Goal: Information Seeking & Learning: Learn about a topic

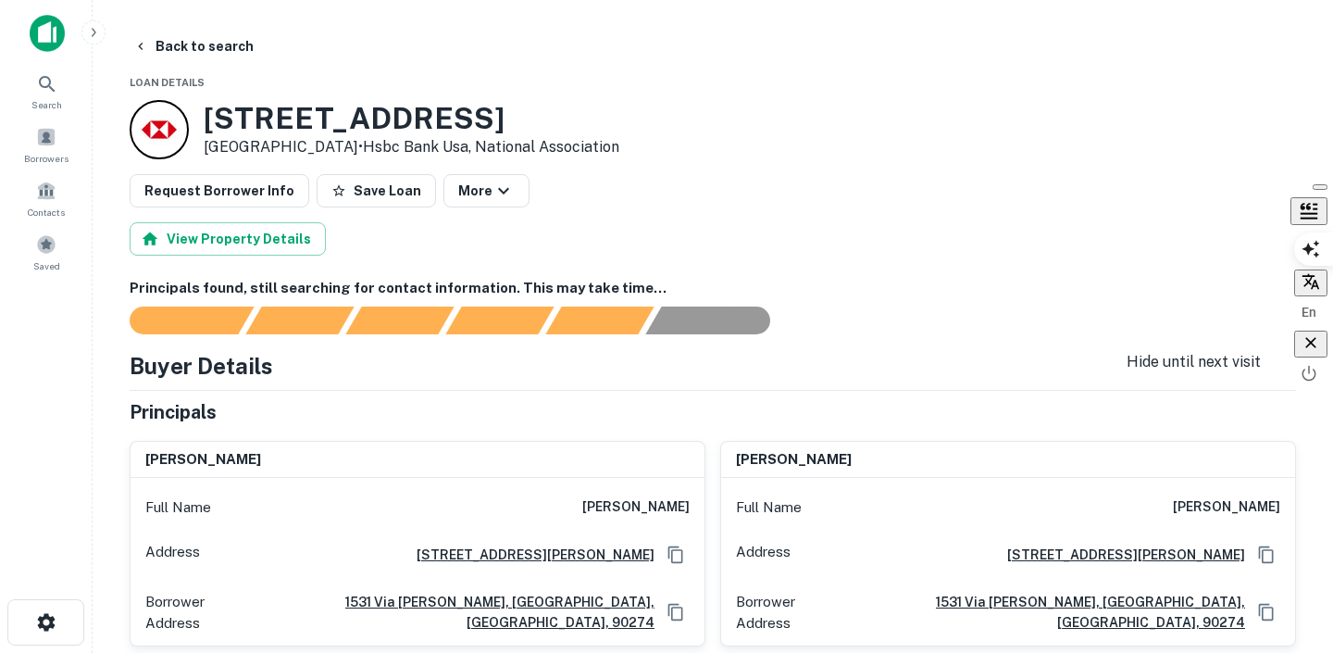
click at [1320, 355] on div "button" at bounding box center [1311, 343] width 19 height 21
click at [215, 44] on button "Back to search" at bounding box center [193, 46] width 135 height 33
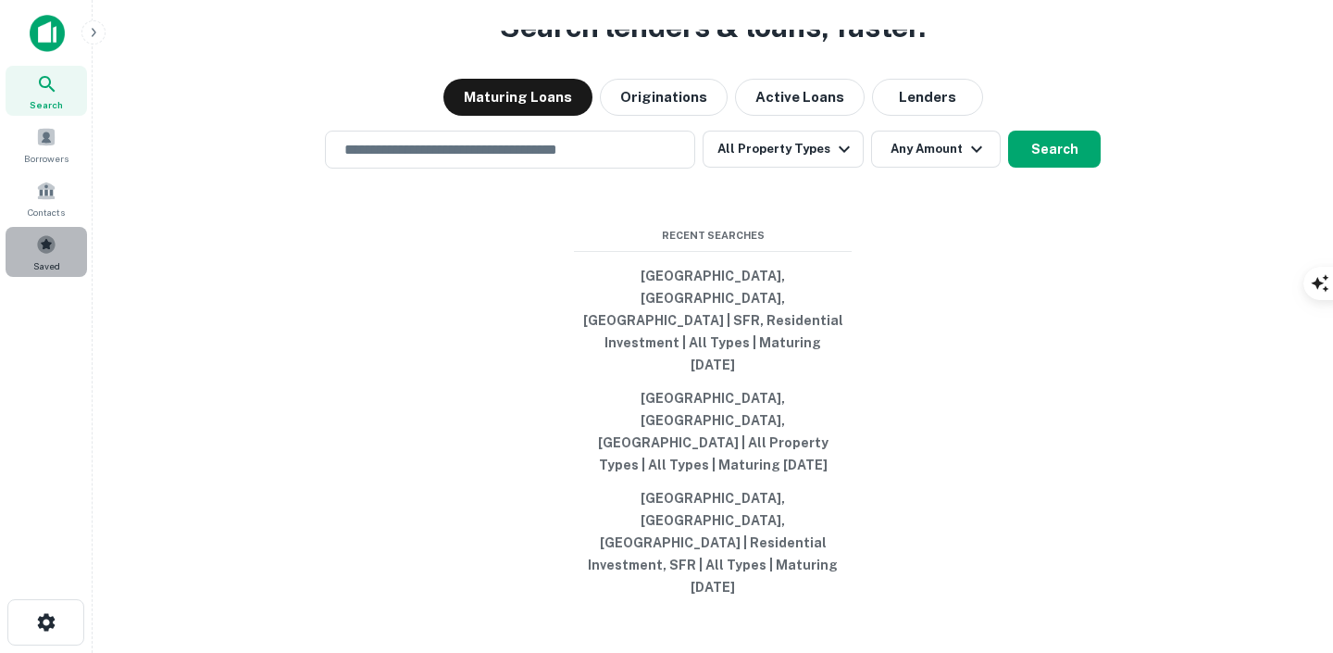
click at [44, 247] on span at bounding box center [46, 244] width 20 height 20
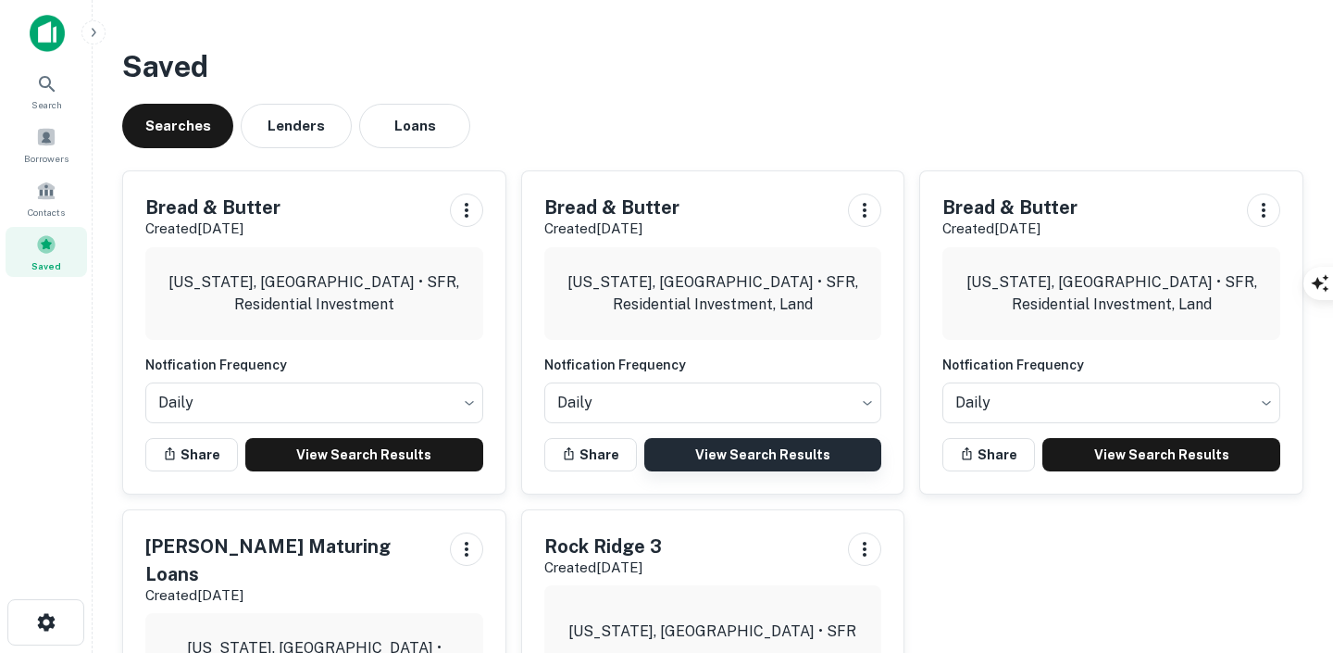
click at [758, 444] on link "View Search Results" at bounding box center [763, 454] width 238 height 33
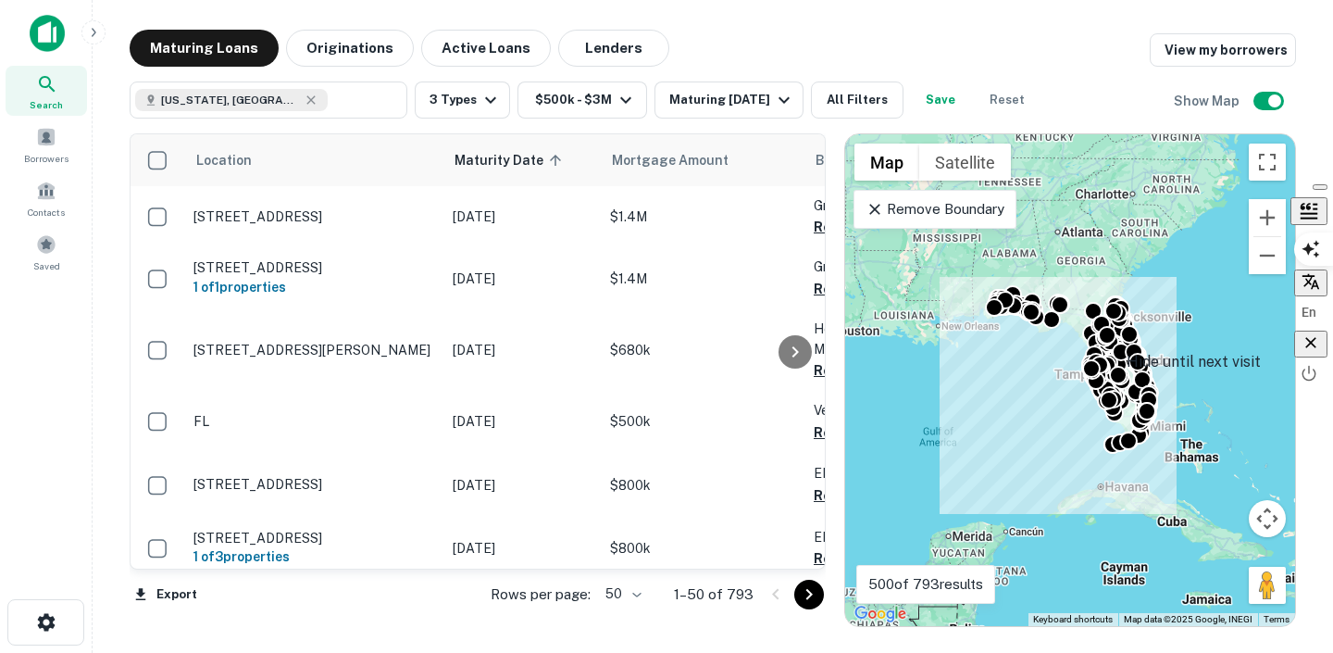
click at [1306, 352] on icon "button" at bounding box center [1311, 342] width 19 height 19
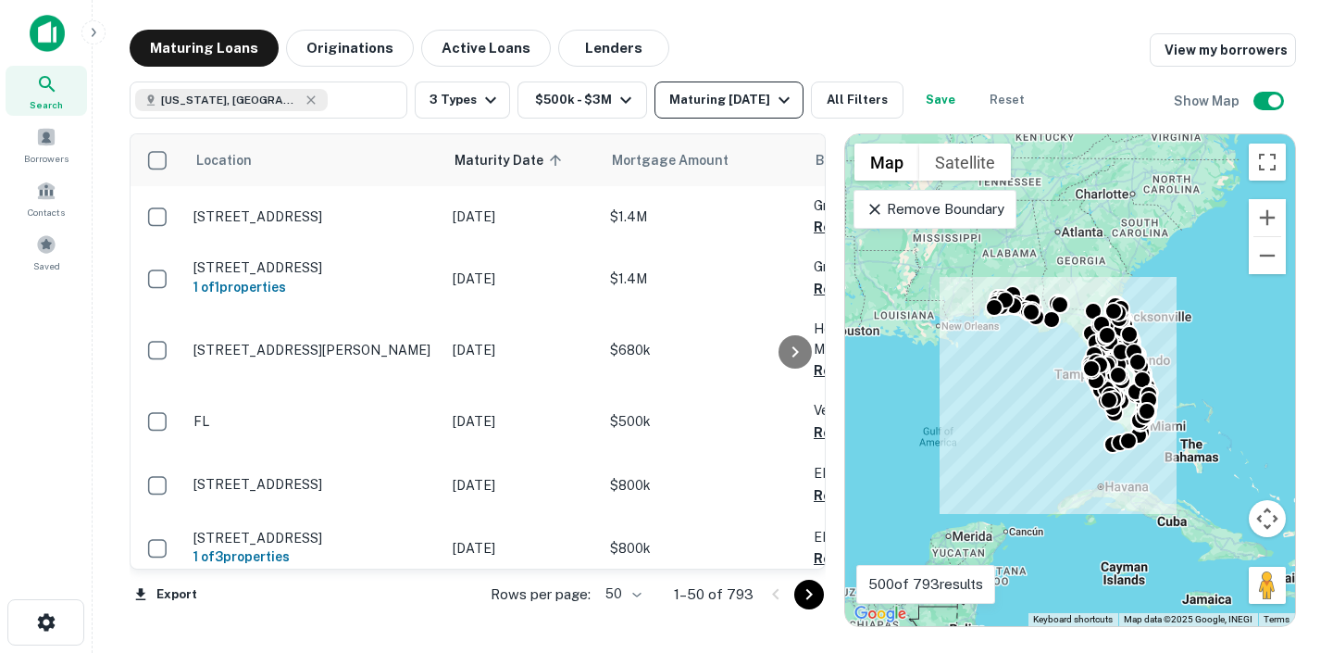
click at [781, 87] on button "Maturing In 1 Year" at bounding box center [729, 99] width 149 height 37
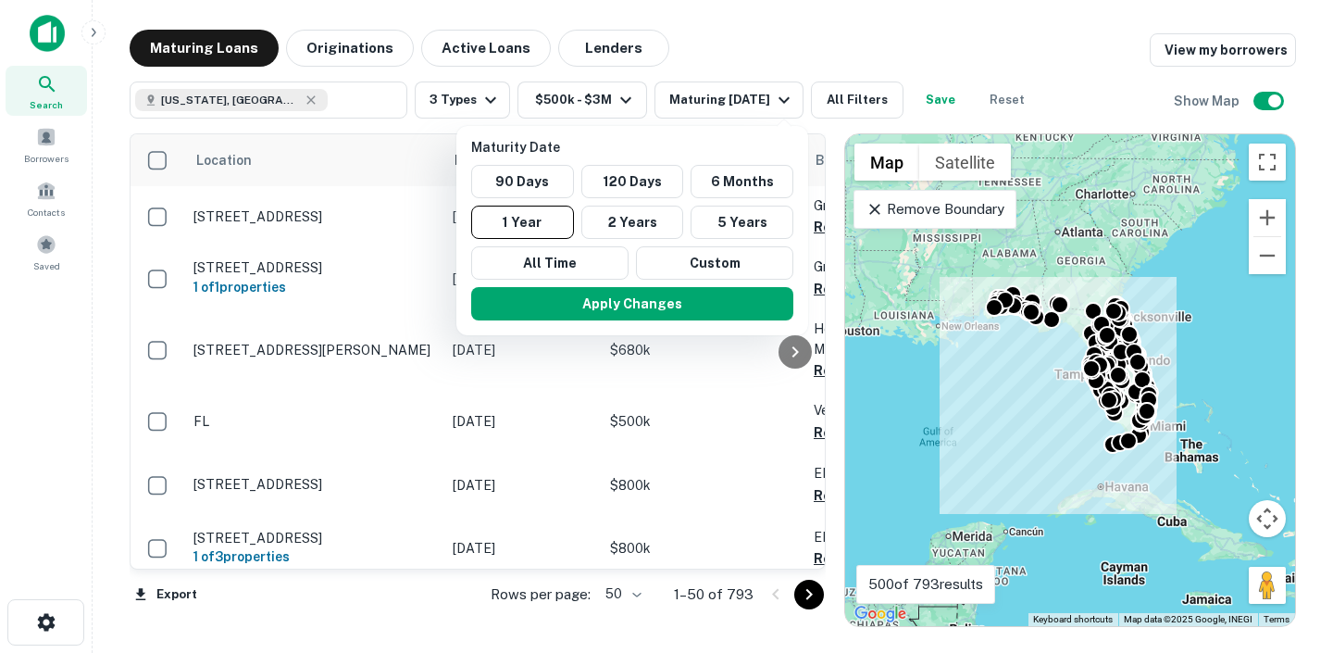
click at [873, 52] on div at bounding box center [666, 326] width 1333 height 653
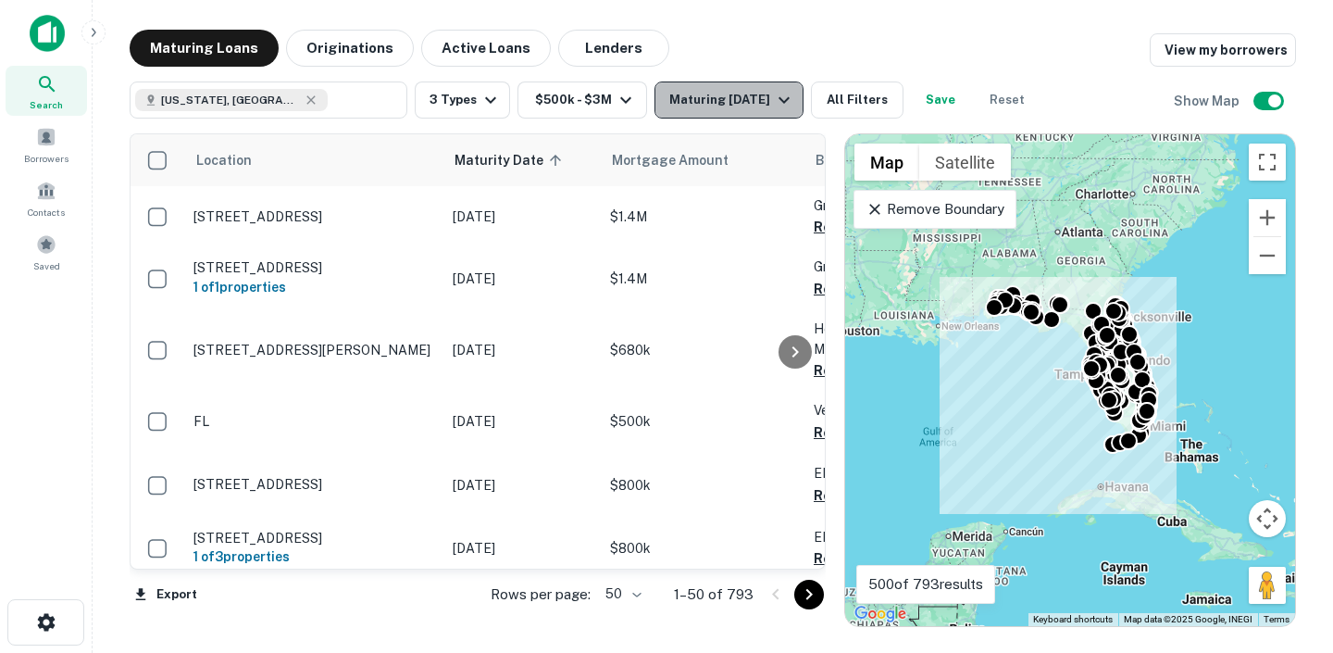
click at [788, 101] on icon "button" at bounding box center [784, 100] width 22 height 22
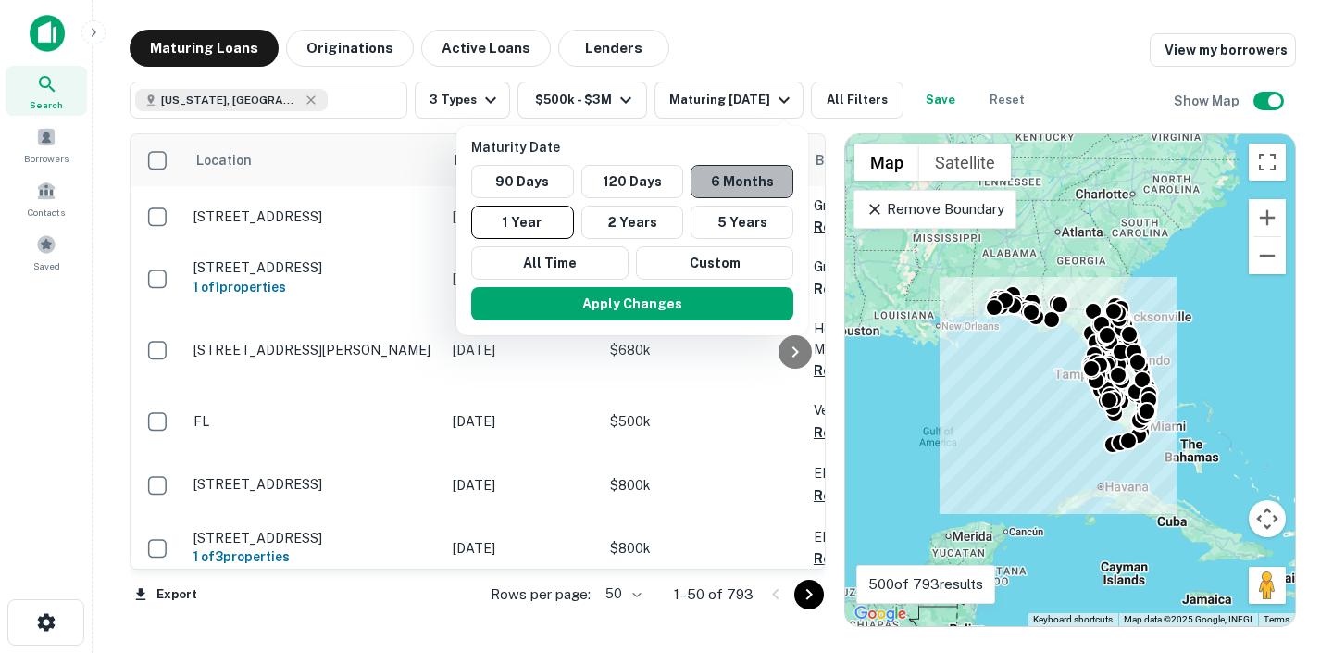
click at [706, 193] on button "6 Months" at bounding box center [742, 181] width 103 height 33
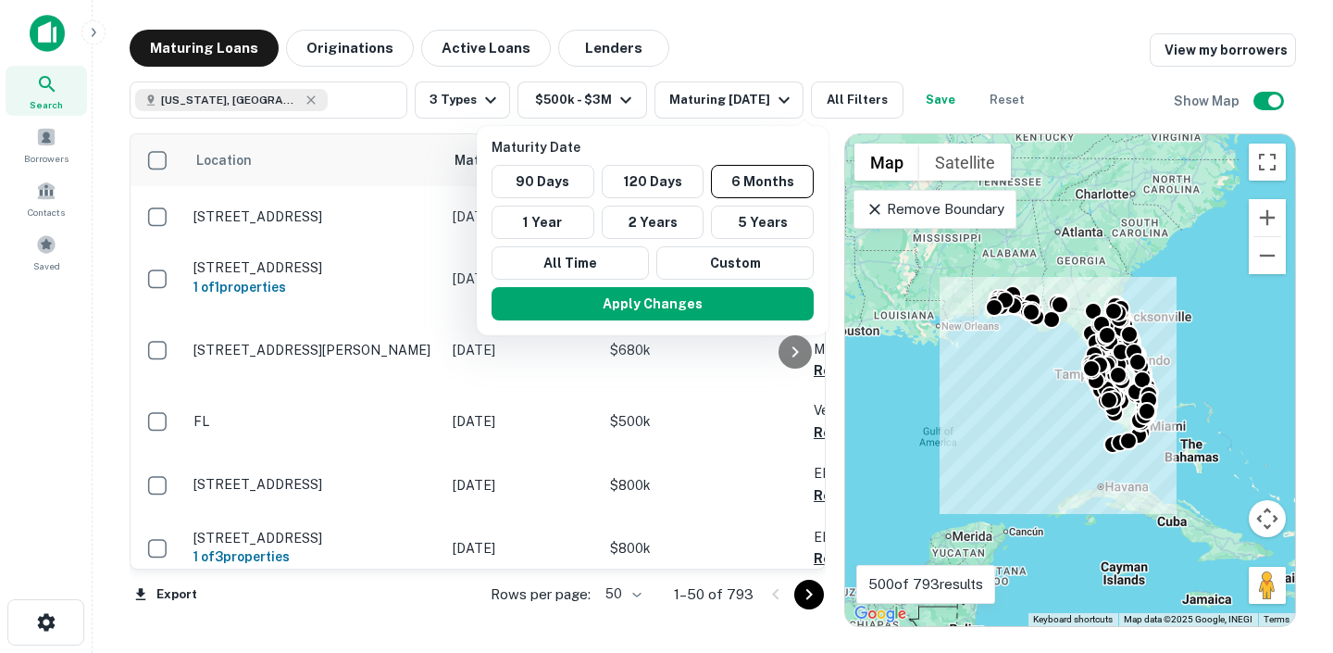
click at [657, 285] on div "Apply Changes" at bounding box center [652, 304] width 337 height 48
click at [655, 293] on button "Apply Changes" at bounding box center [653, 303] width 322 height 33
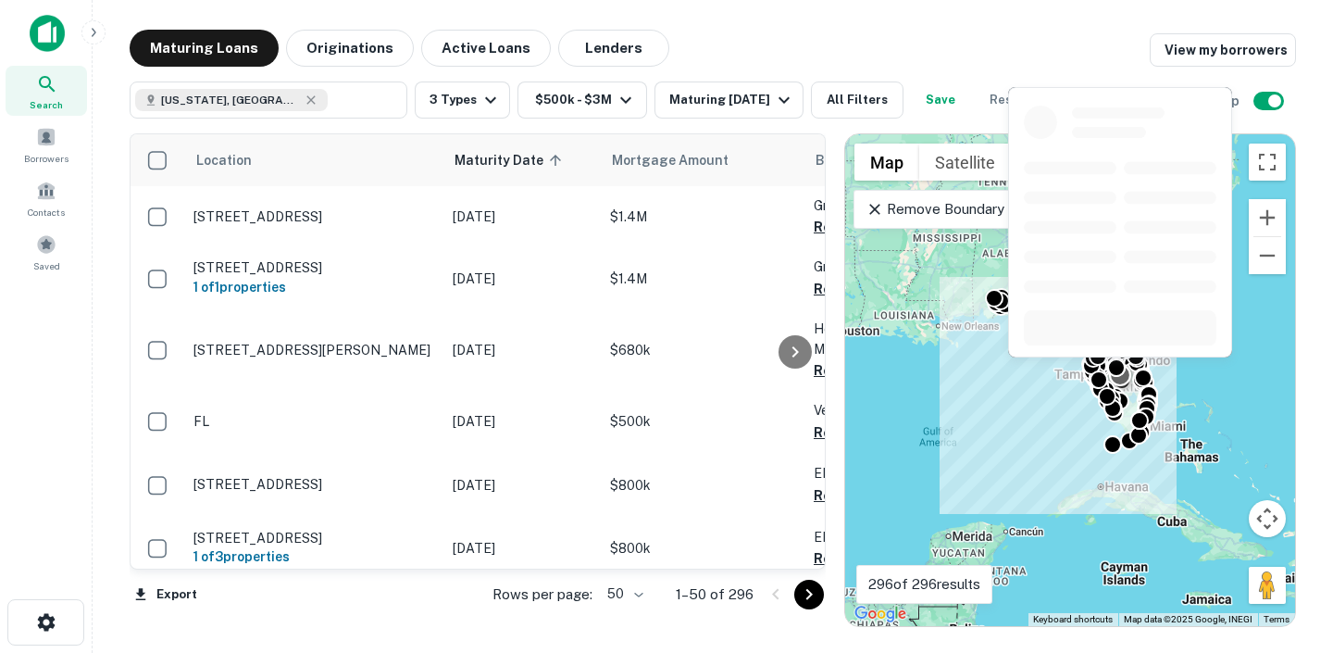
click at [671, 247] on td "$1.4M" at bounding box center [703, 216] width 204 height 61
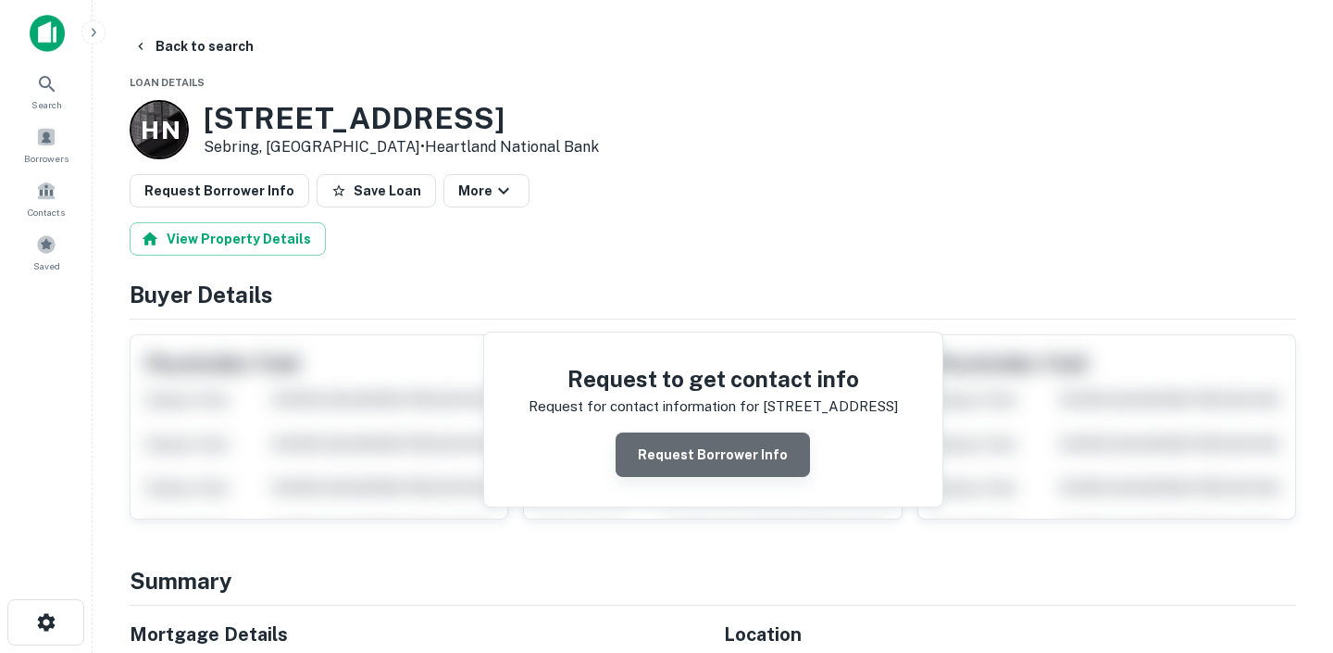
click at [731, 462] on button "Request Borrower Info" at bounding box center [713, 454] width 194 height 44
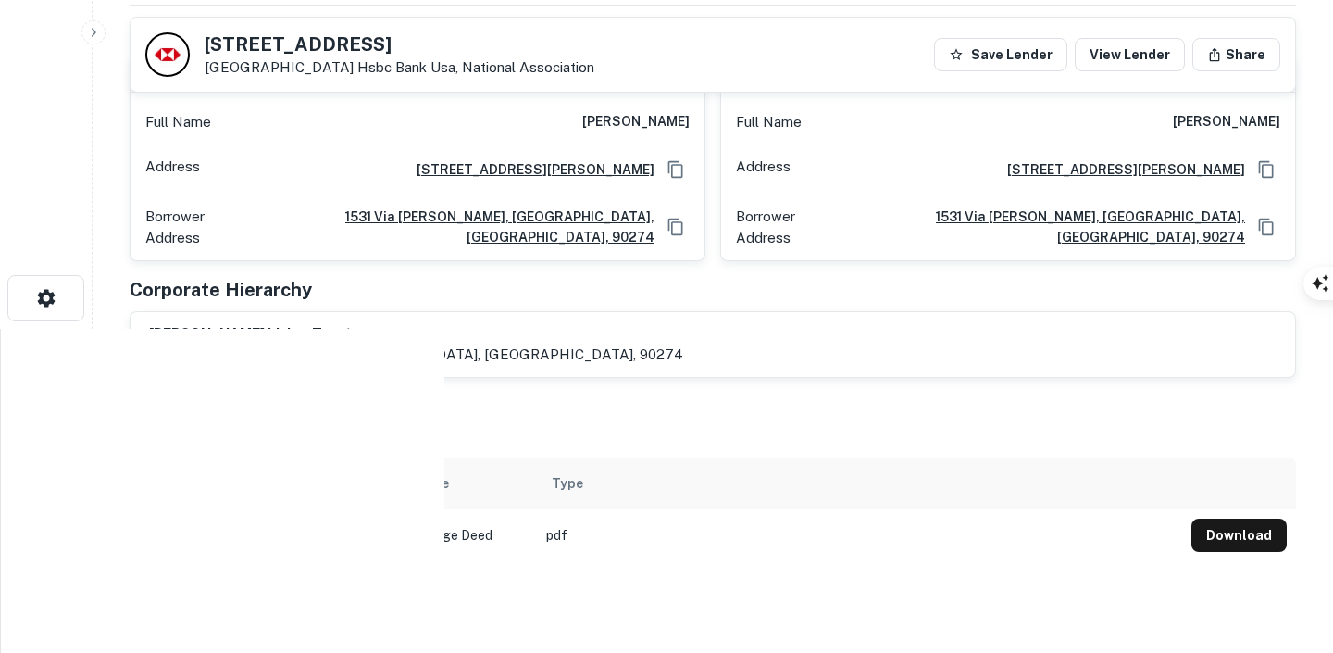
scroll to position [481, 0]
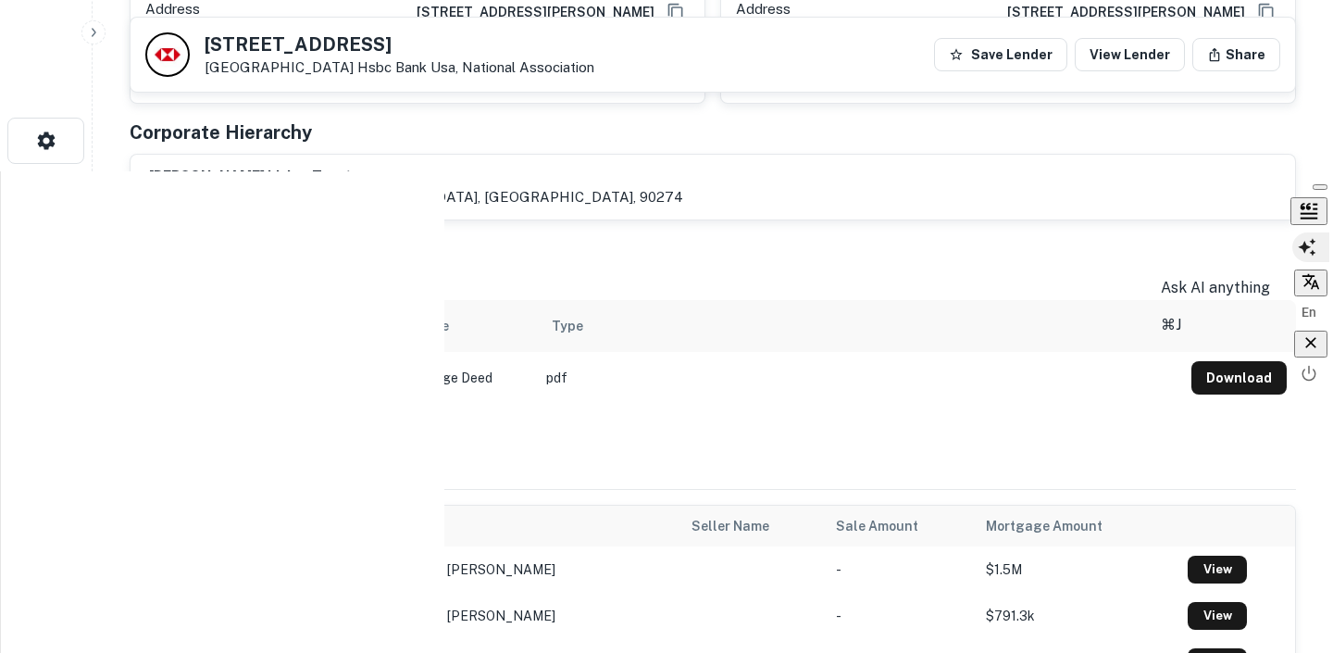
click at [1315, 256] on icon "button" at bounding box center [1307, 247] width 19 height 19
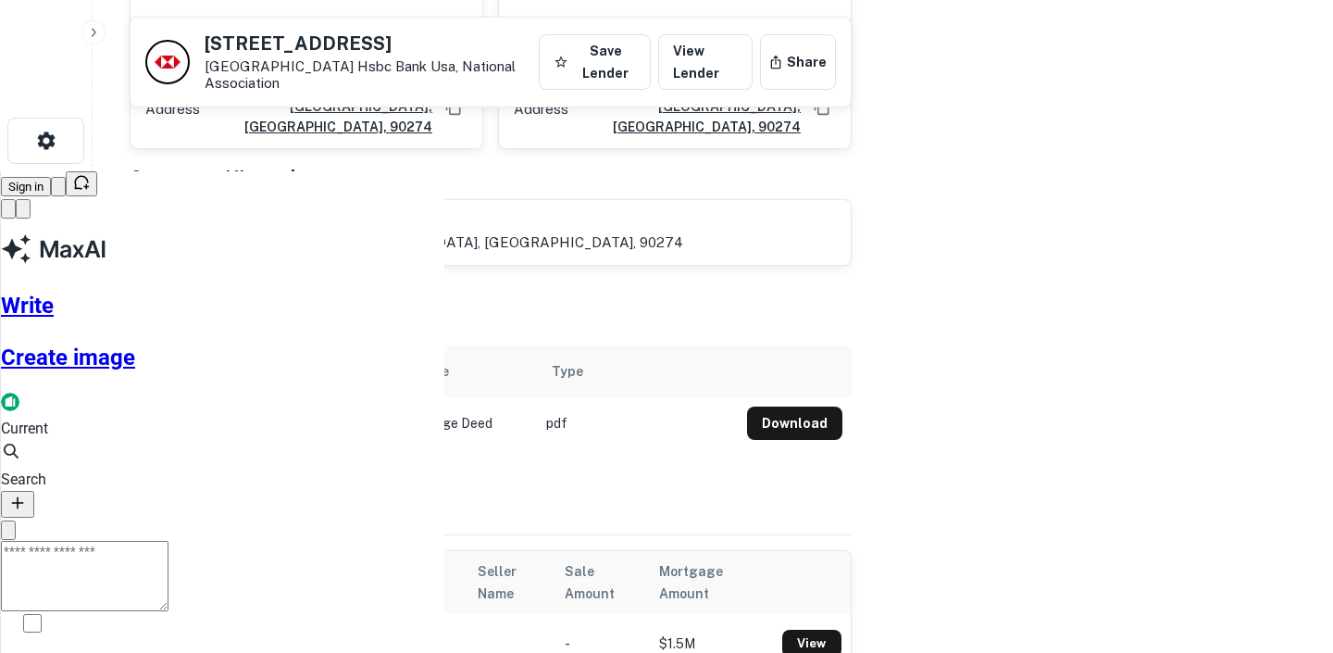
click at [31, 199] on button "button" at bounding box center [23, 208] width 15 height 19
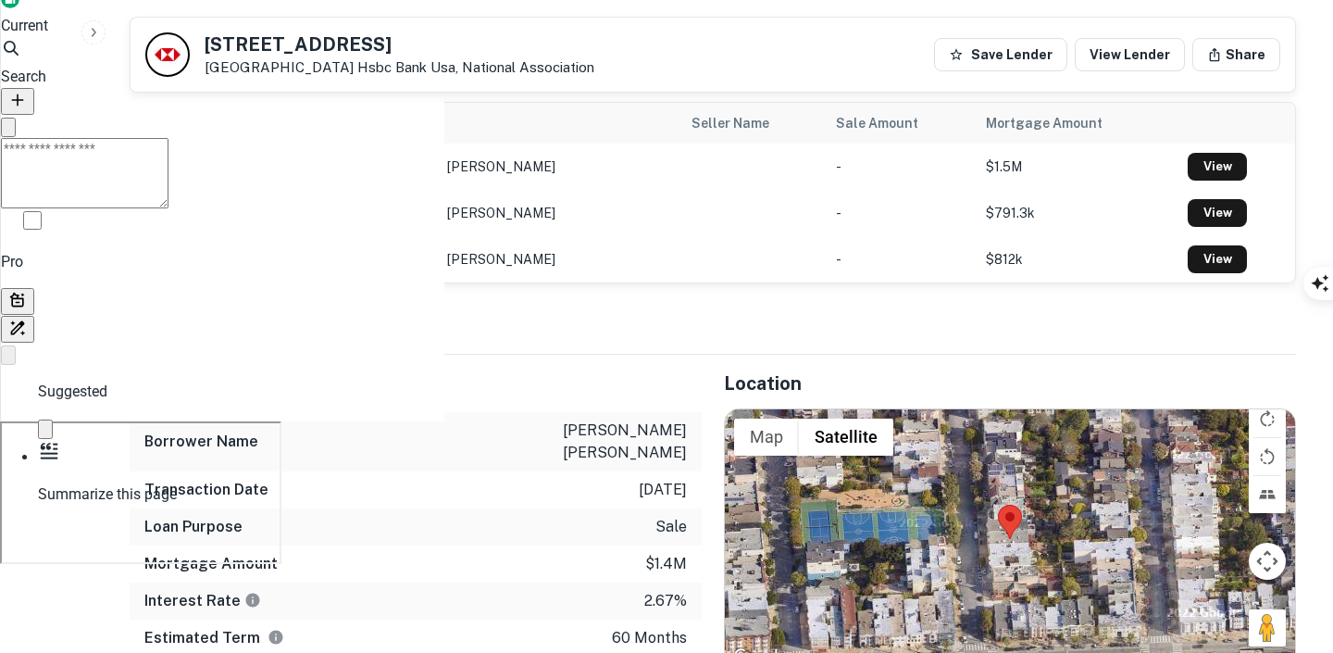
scroll to position [948, 0]
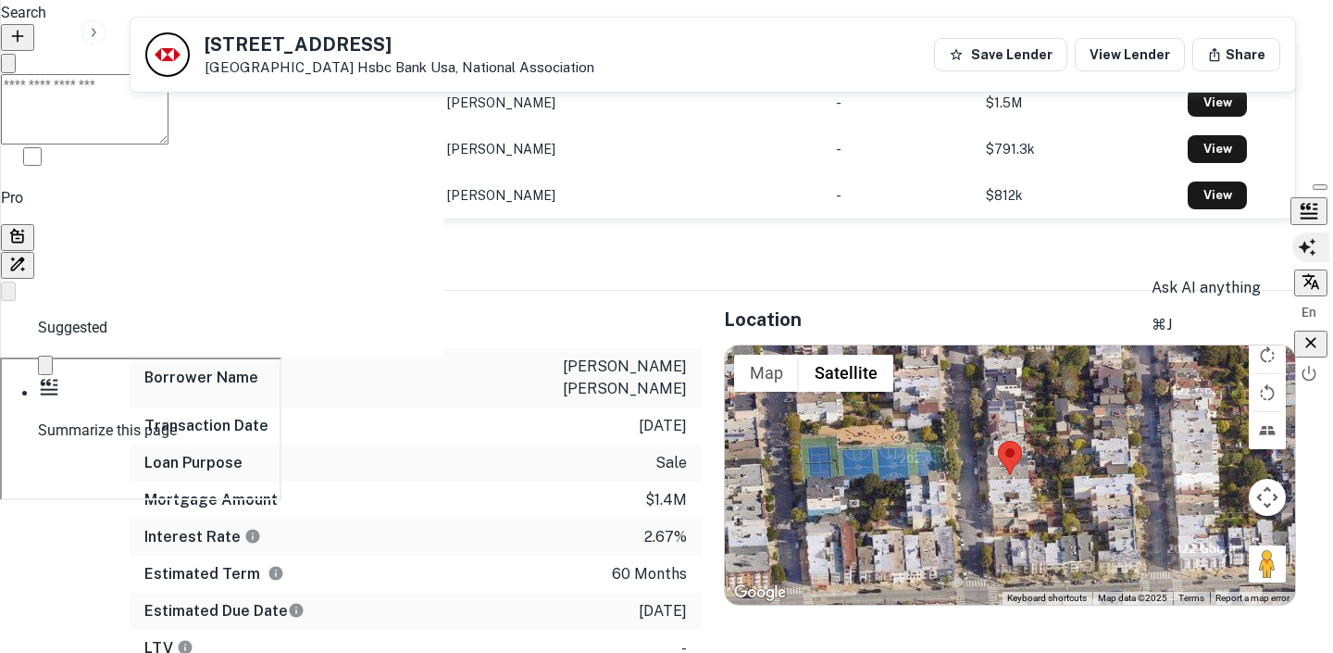
click at [1315, 256] on icon "button" at bounding box center [1307, 247] width 18 height 18
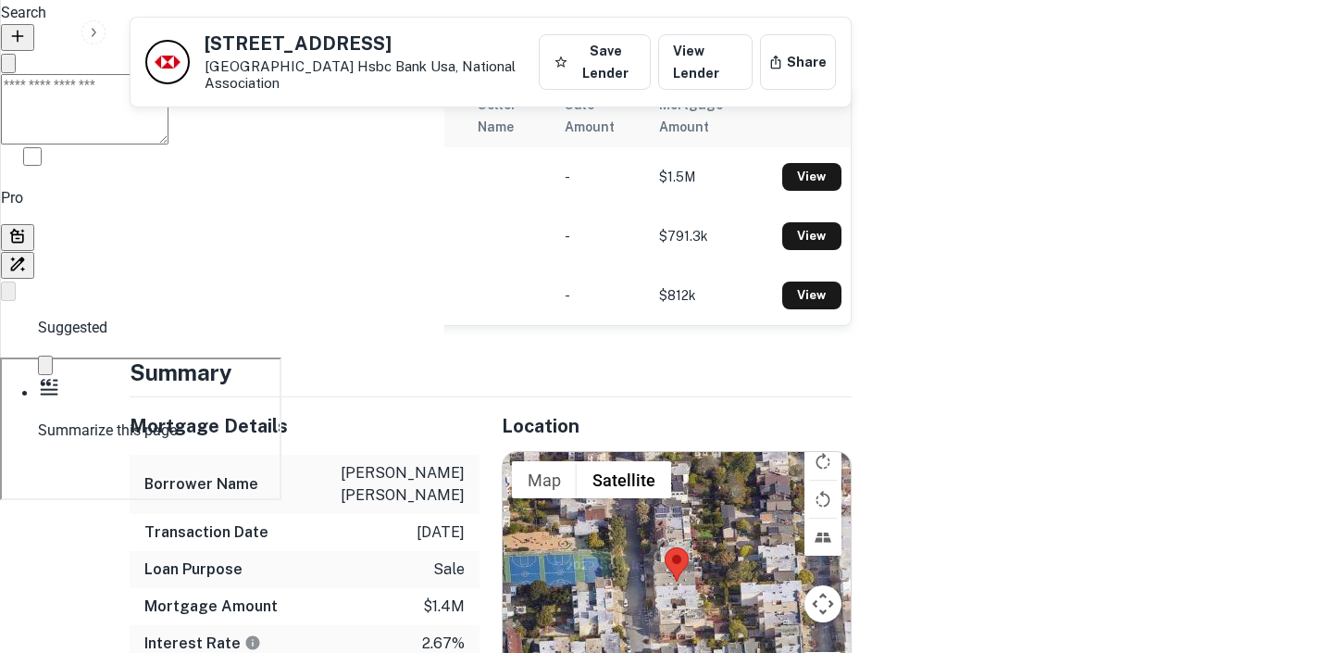
click at [168, 144] on textarea at bounding box center [85, 109] width 168 height 70
type textarea "*****"
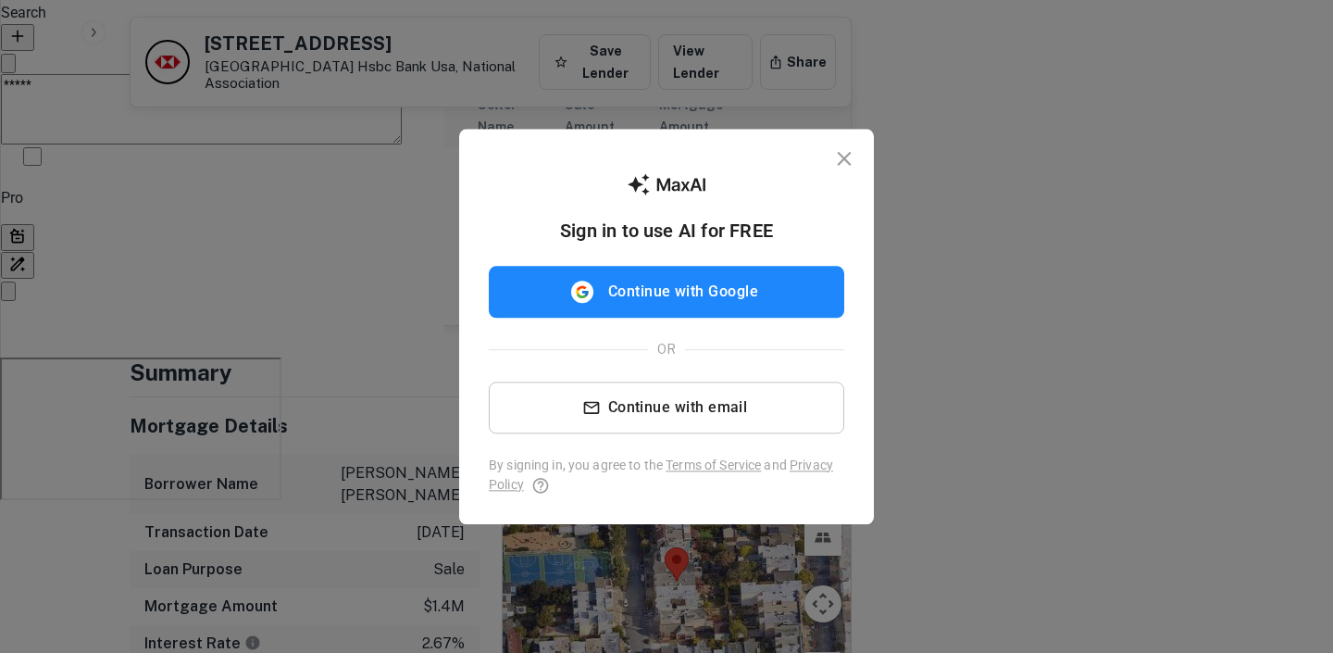
click at [723, 287] on button "Continue with Google" at bounding box center [666, 292] width 355 height 52
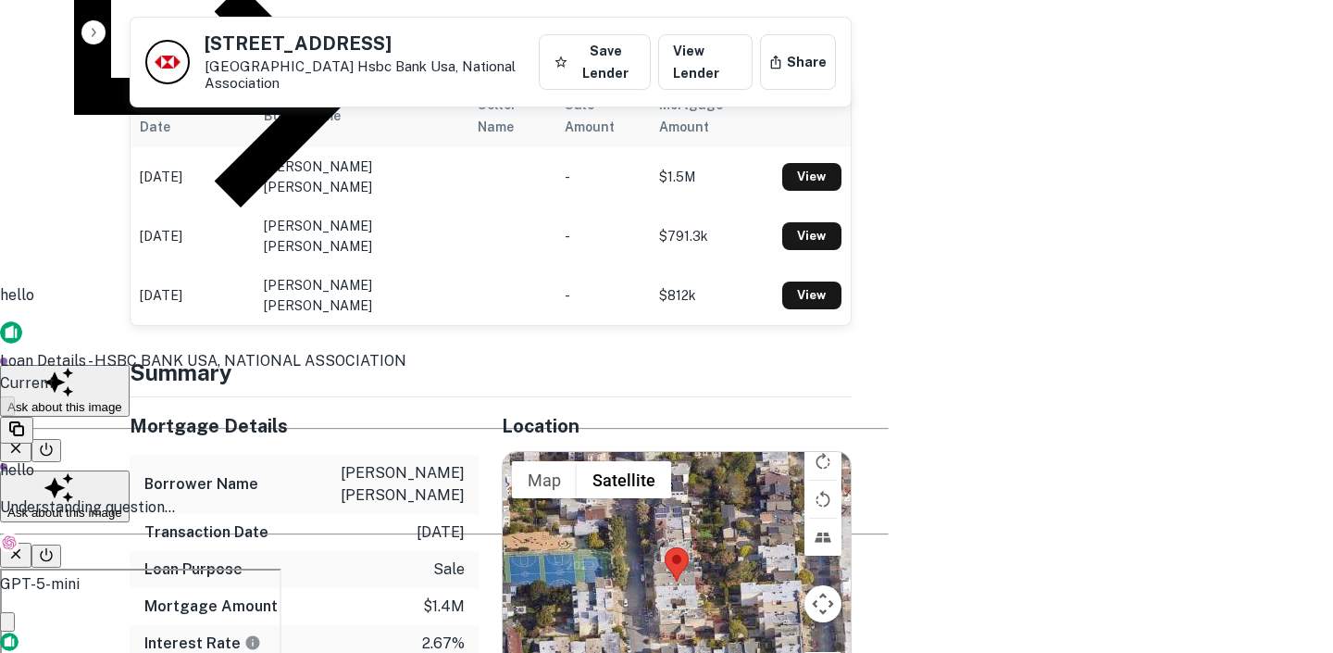
scroll to position [19, 0]
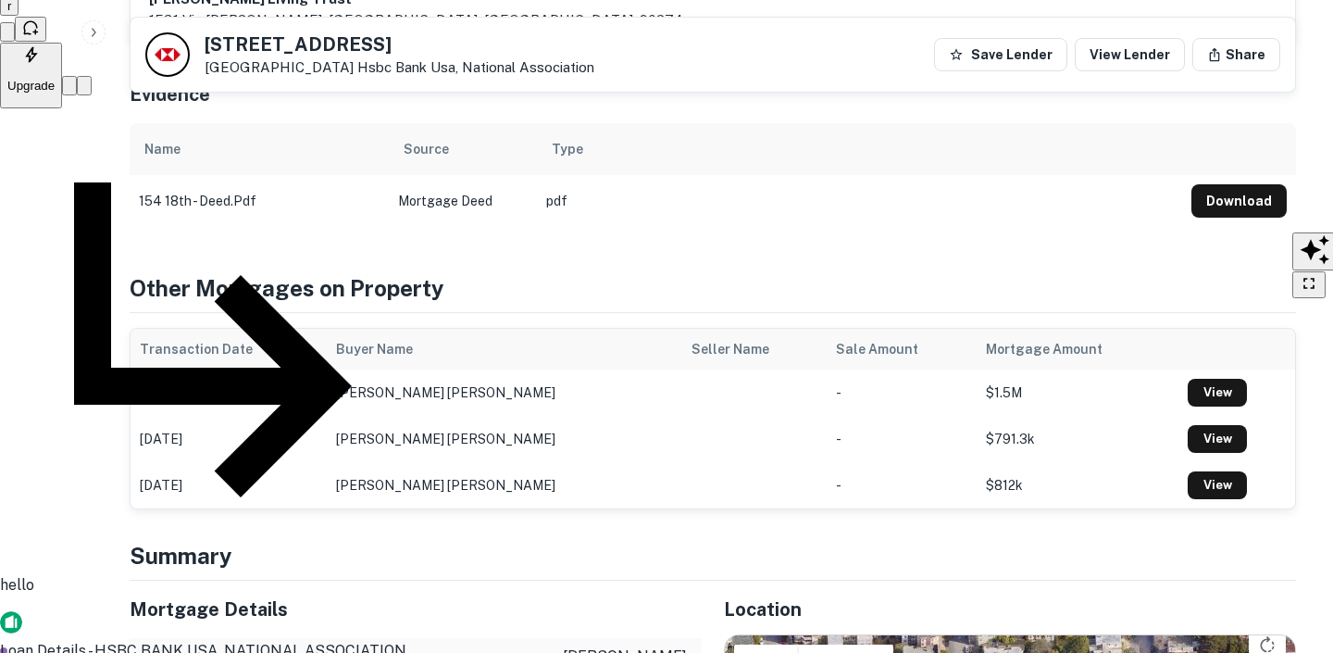
scroll to position [0, 0]
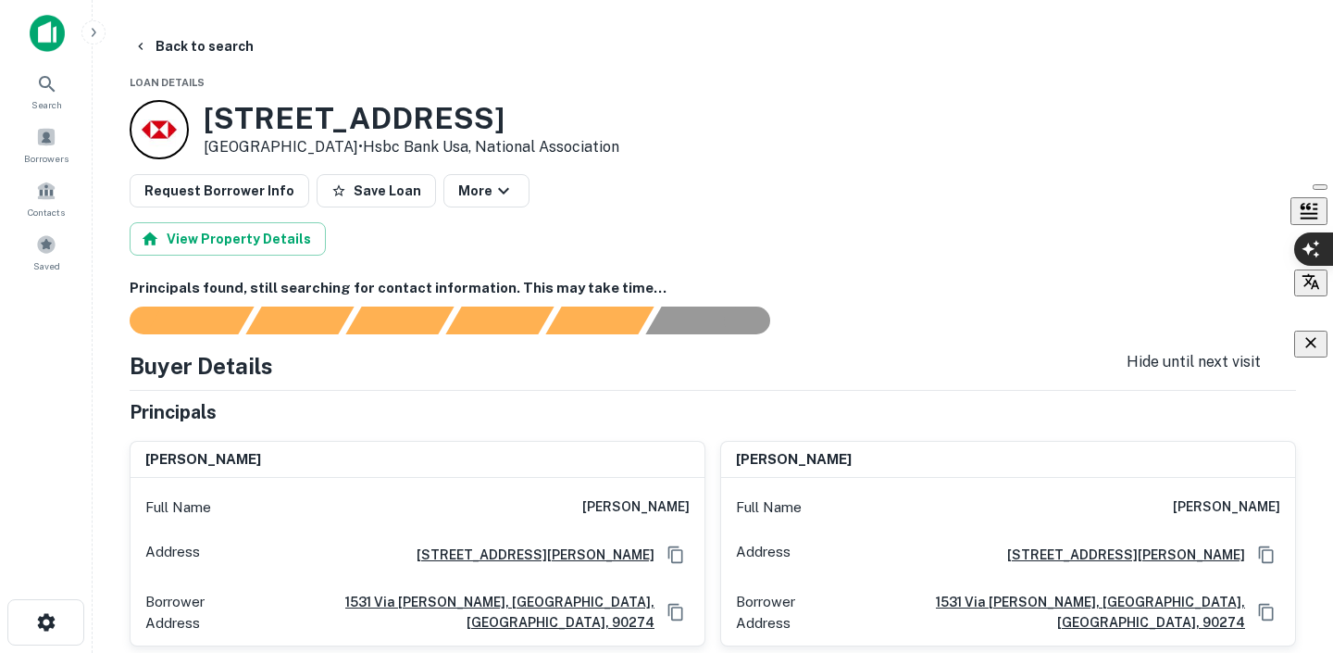
click at [1313, 355] on div "button" at bounding box center [1311, 343] width 19 height 21
click at [0, 652] on div at bounding box center [0, 653] width 0 height 0
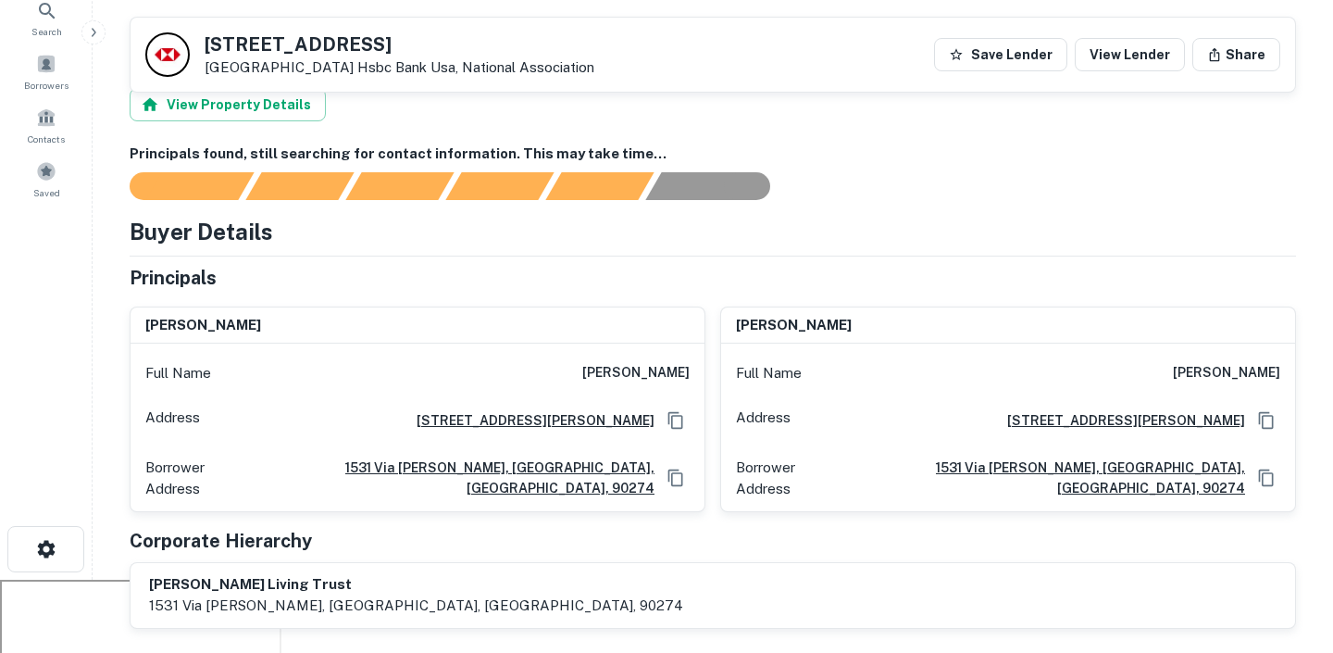
scroll to position [75, 0]
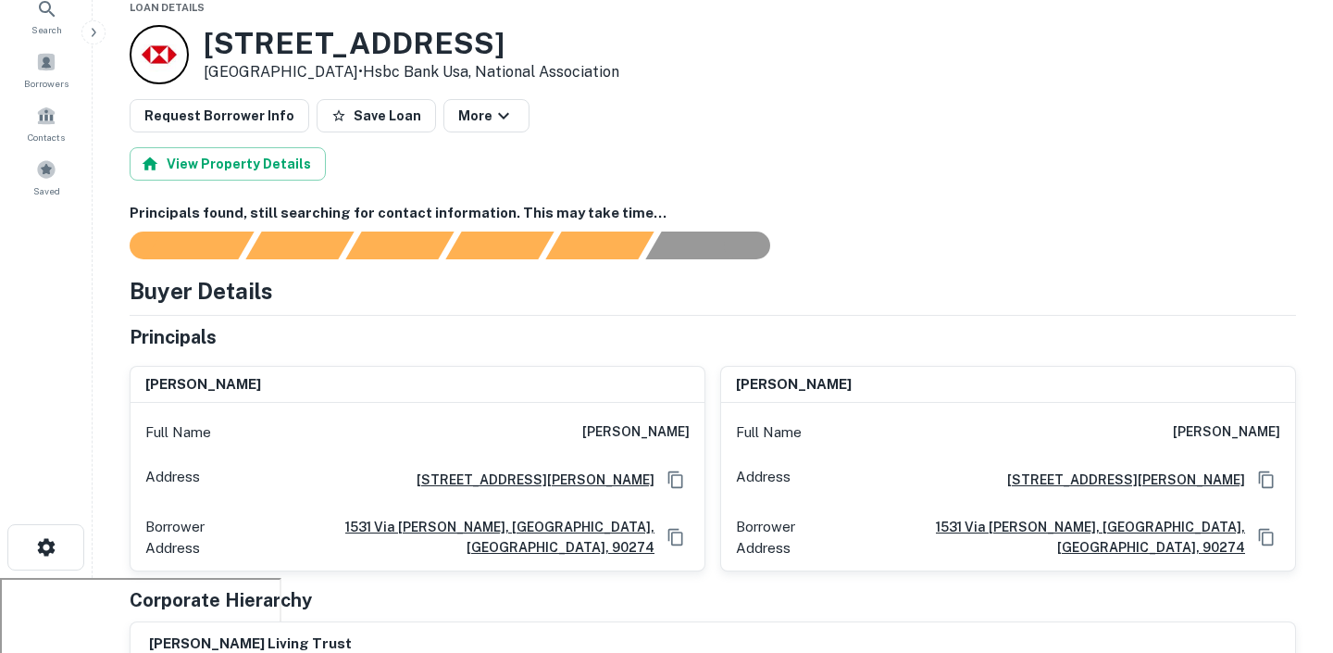
click at [501, 124] on button "More" at bounding box center [486, 115] width 86 height 33
click at [563, 131] on div at bounding box center [666, 326] width 1333 height 653
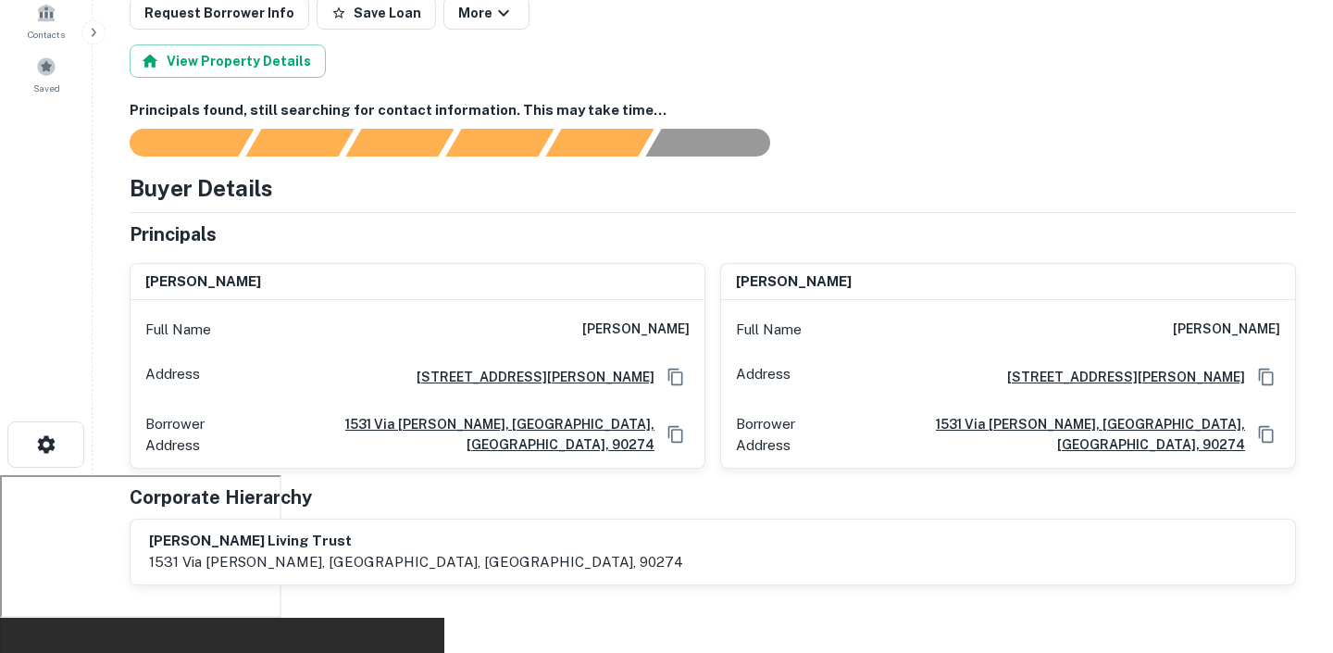
scroll to position [0, 0]
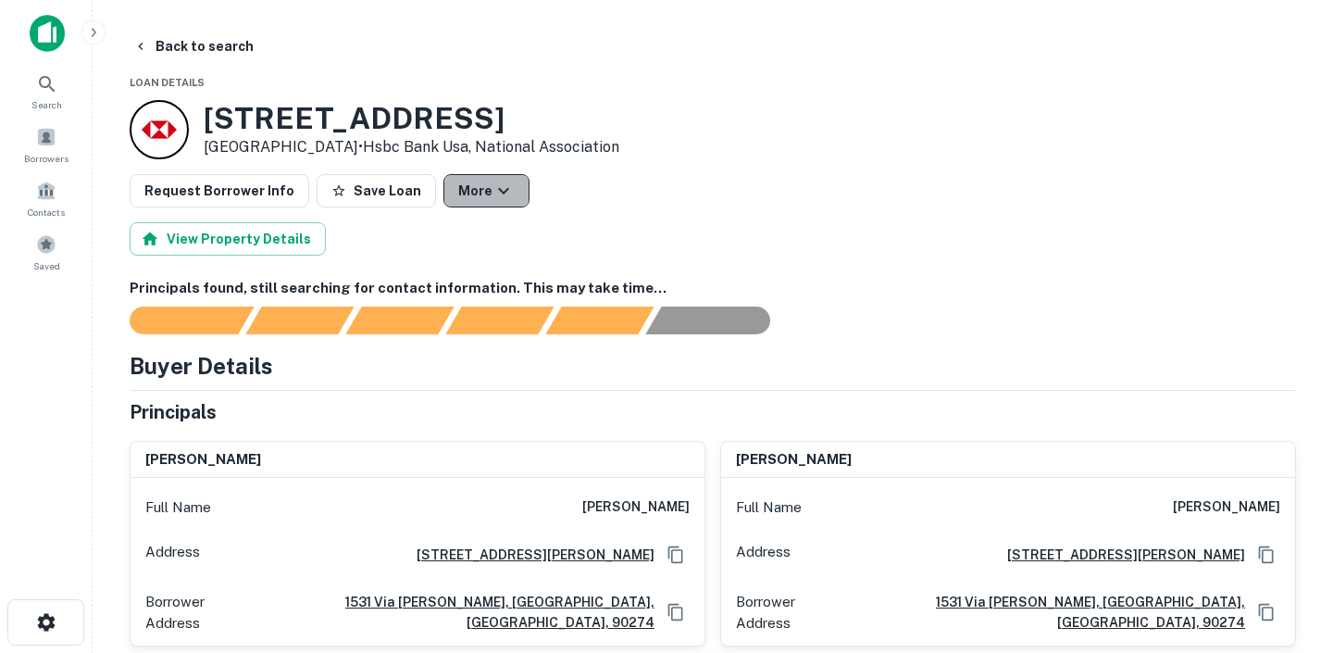
click at [495, 179] on button "More" at bounding box center [486, 190] width 86 height 33
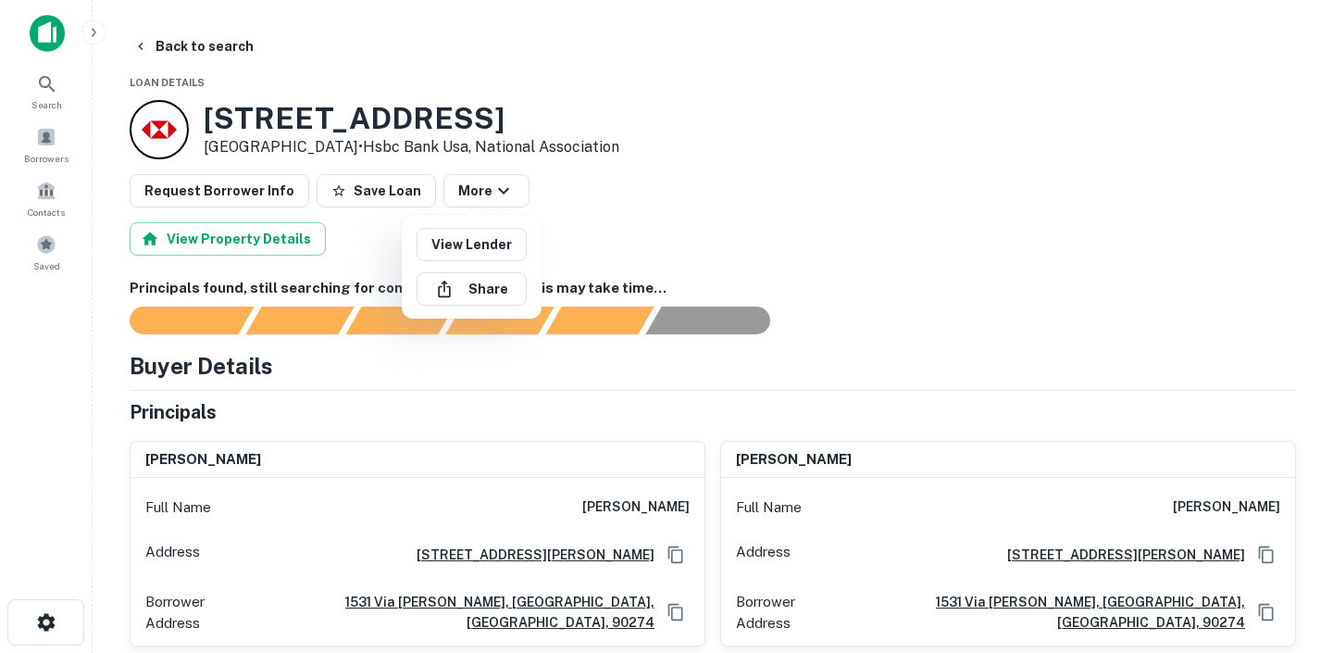
click at [607, 111] on div at bounding box center [666, 326] width 1333 height 653
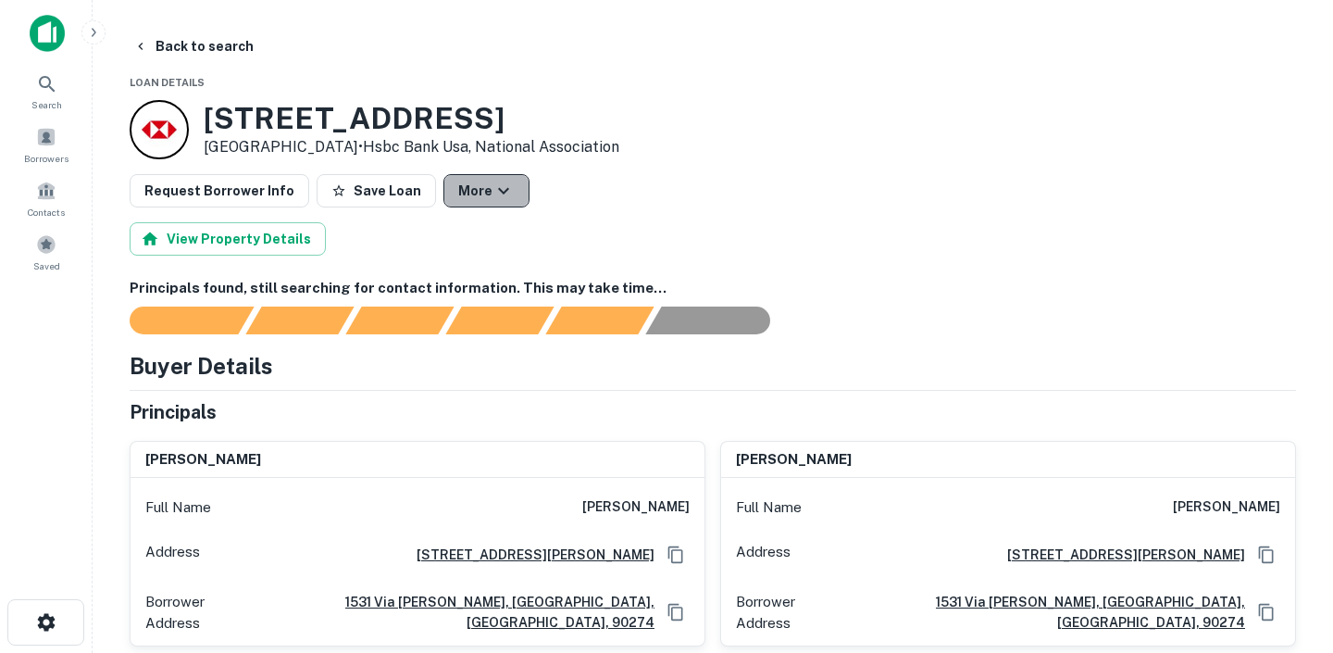
click at [493, 181] on icon "button" at bounding box center [504, 191] width 22 height 22
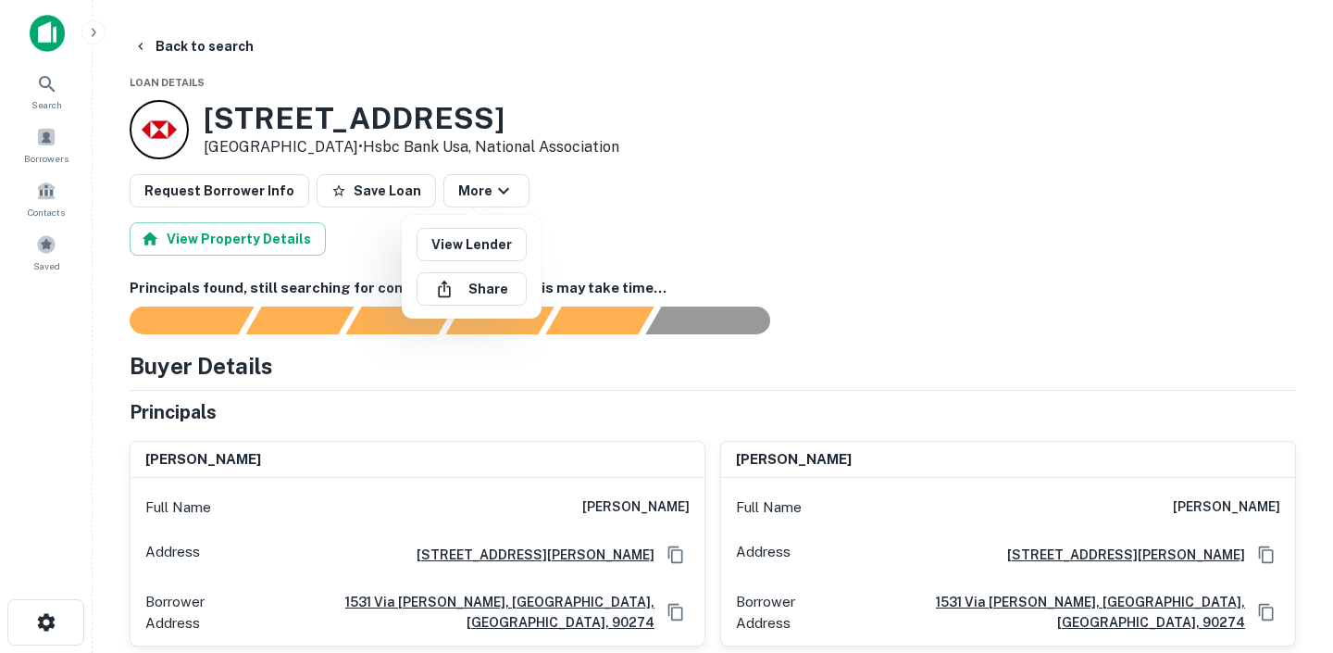
click at [467, 104] on div at bounding box center [666, 326] width 1333 height 653
click at [851, 143] on div "[STREET_ADDRESS] • Hsbc Bank Usa, National Association" at bounding box center [713, 129] width 1166 height 59
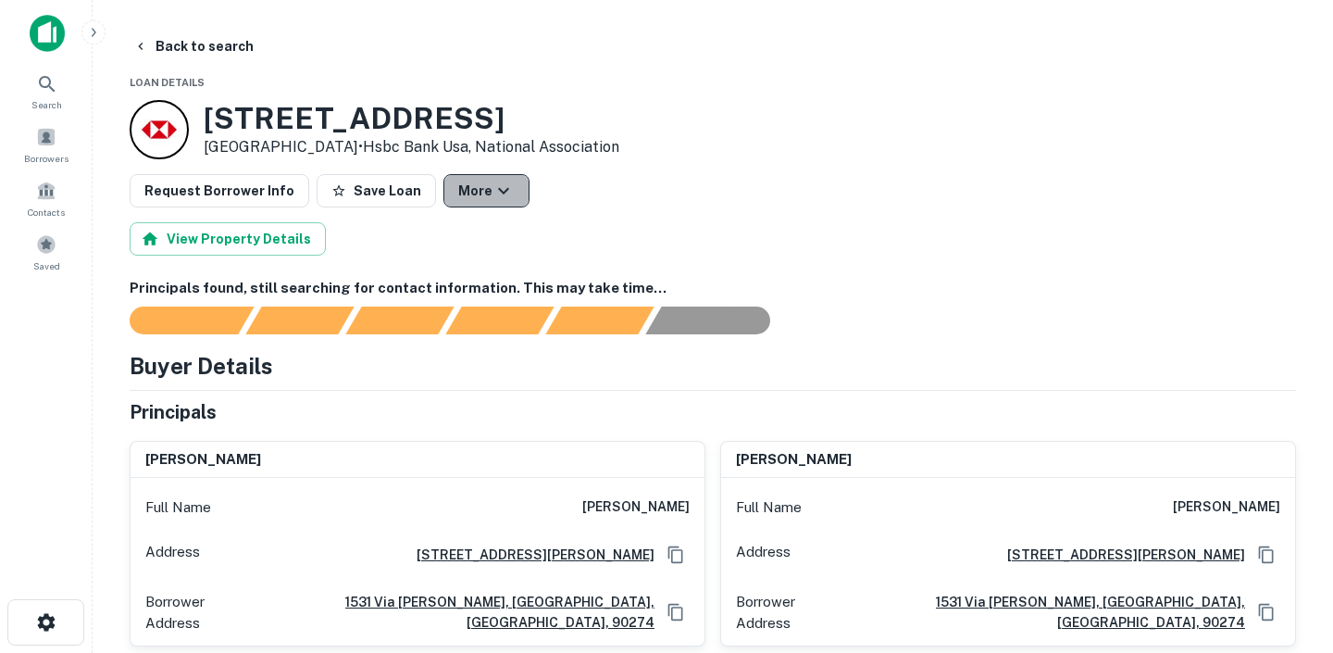
click at [495, 186] on icon "button" at bounding box center [504, 191] width 22 height 22
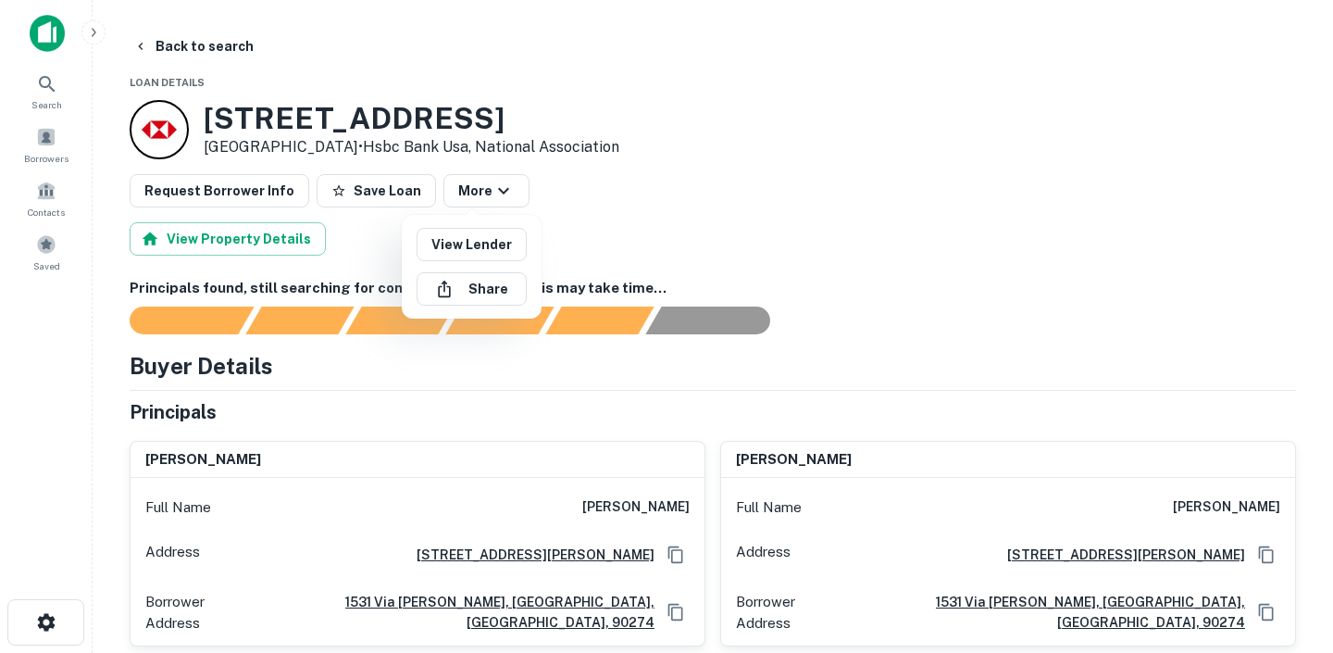
click at [609, 162] on div at bounding box center [666, 326] width 1333 height 653
